Goal: Task Accomplishment & Management: Complete application form

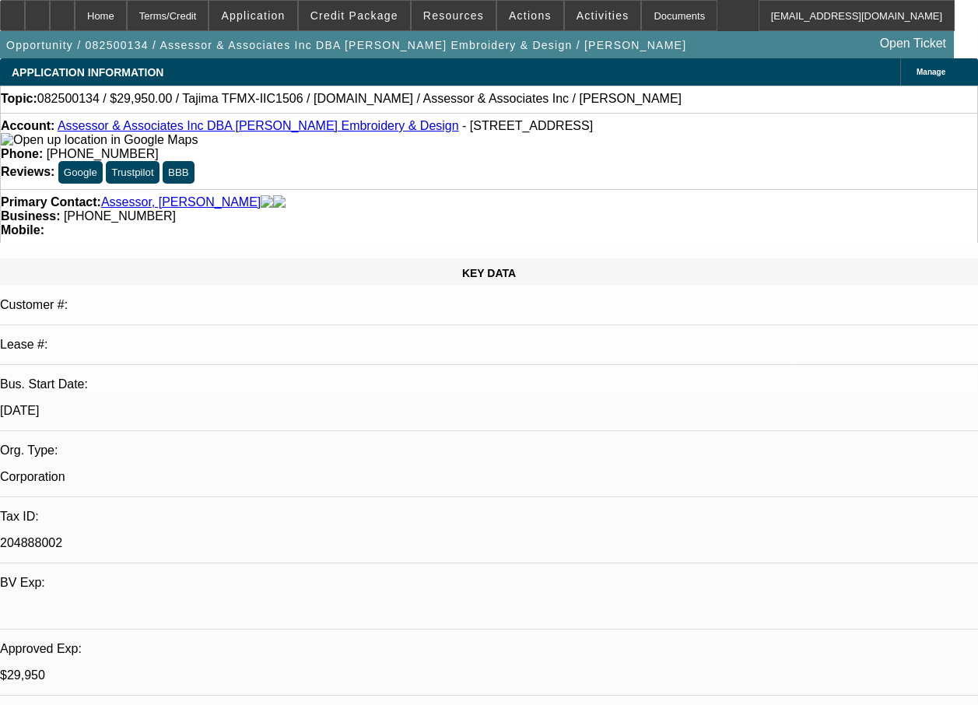
select select "0"
select select "2"
select select "0"
select select "2"
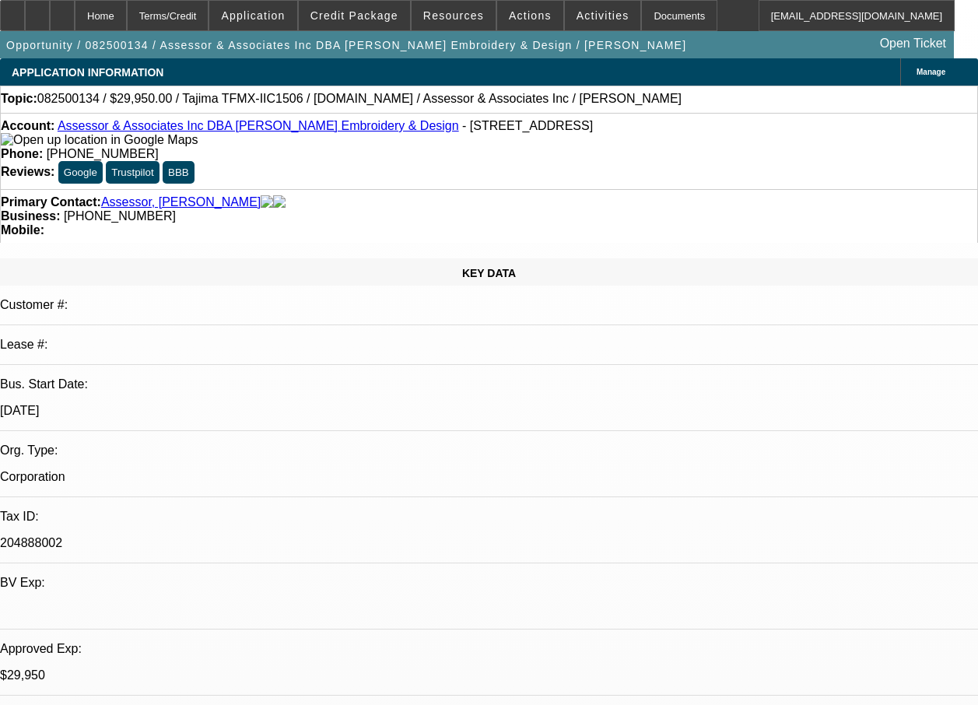
select select "0.1"
select select "0"
select select "2"
select select "0.1"
select select "0"
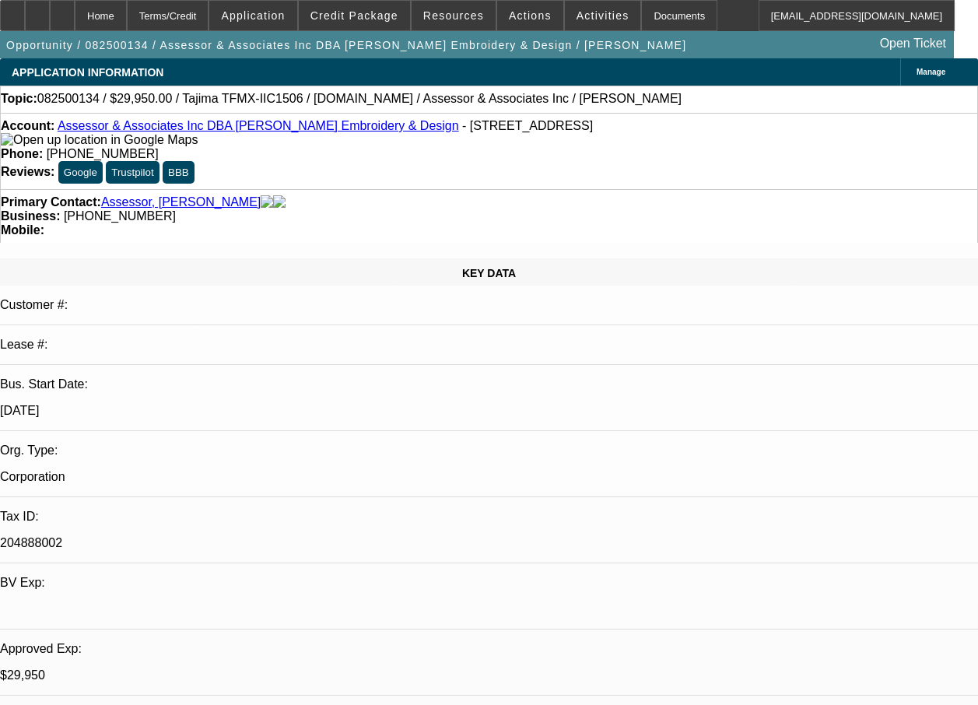
select select "2"
select select "0.1"
select select "1"
select select "2"
select select "6"
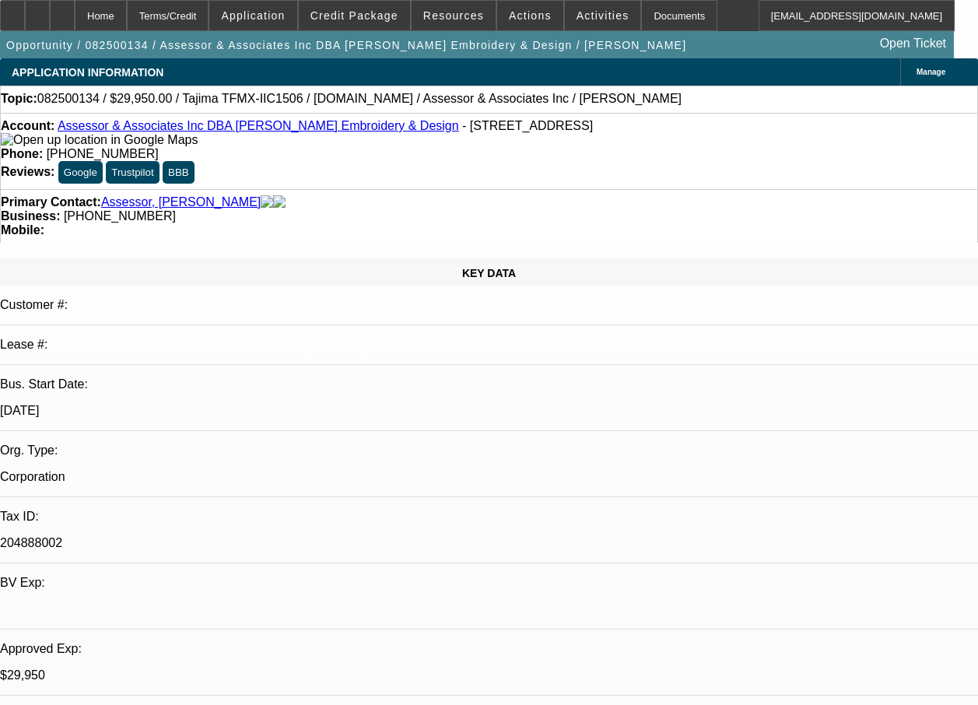
select select "1"
select select "2"
select select "4"
select select "1"
select select "2"
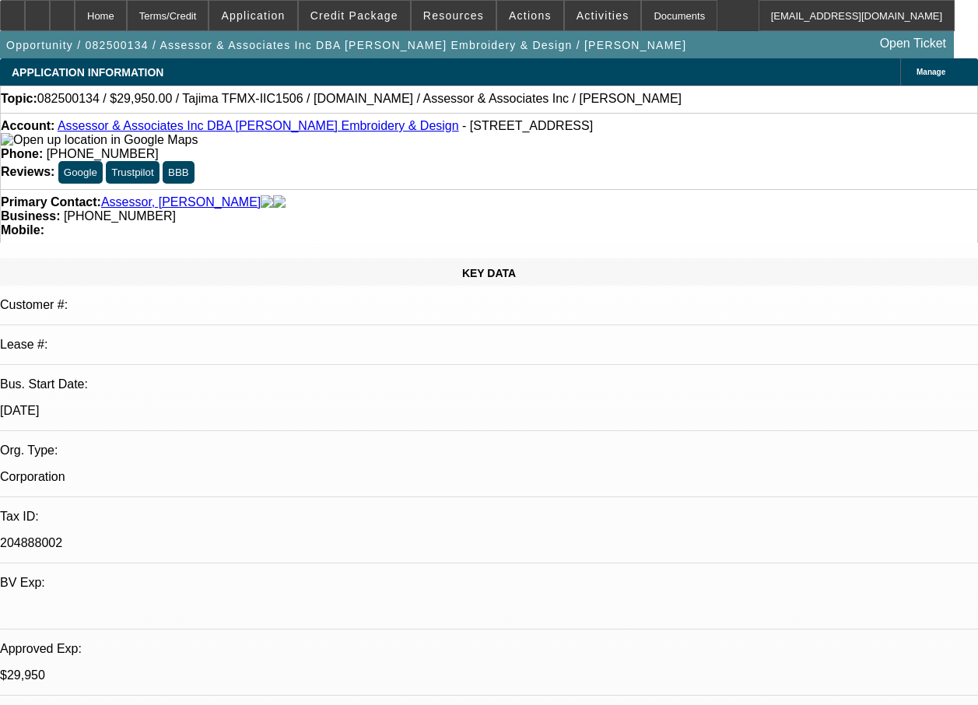
select select "4"
select select "1"
select select "2"
select select "4"
